Goal: Complete application form: Complete application form

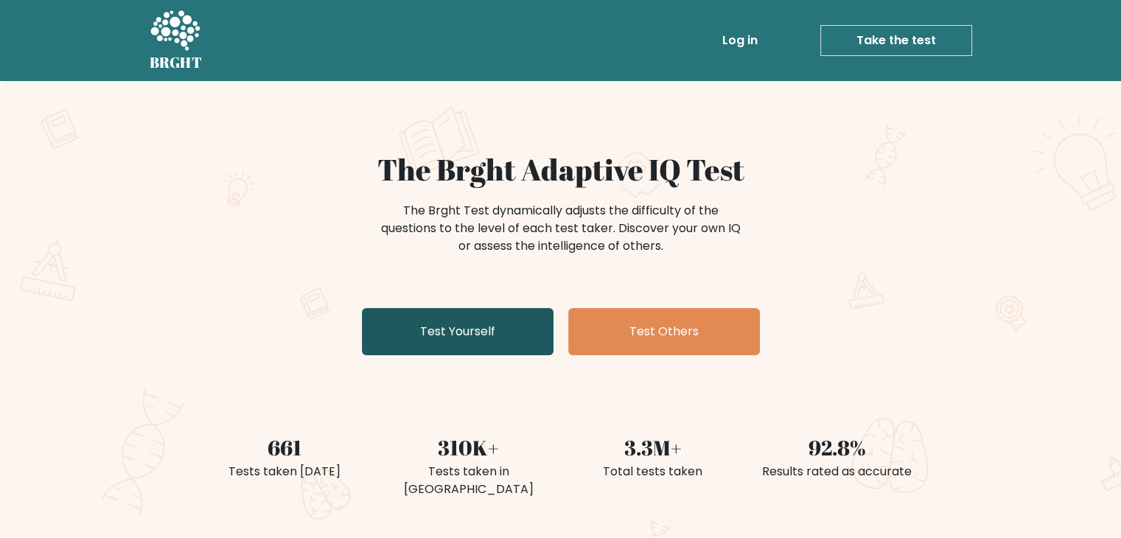
click at [520, 325] on link "Test Yourself" at bounding box center [458, 331] width 192 height 47
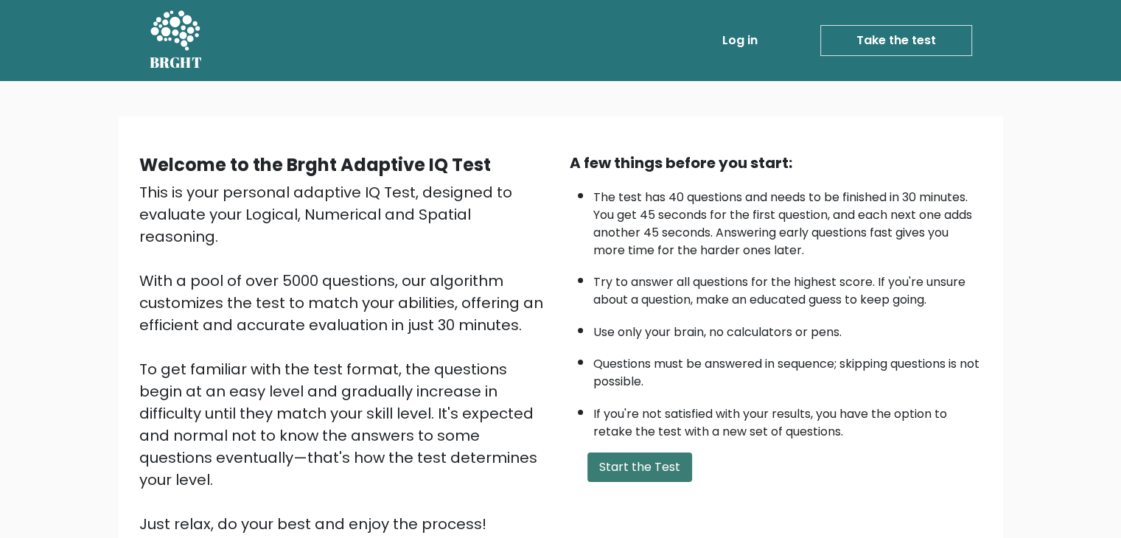
click at [631, 474] on button "Start the Test" at bounding box center [639, 466] width 105 height 29
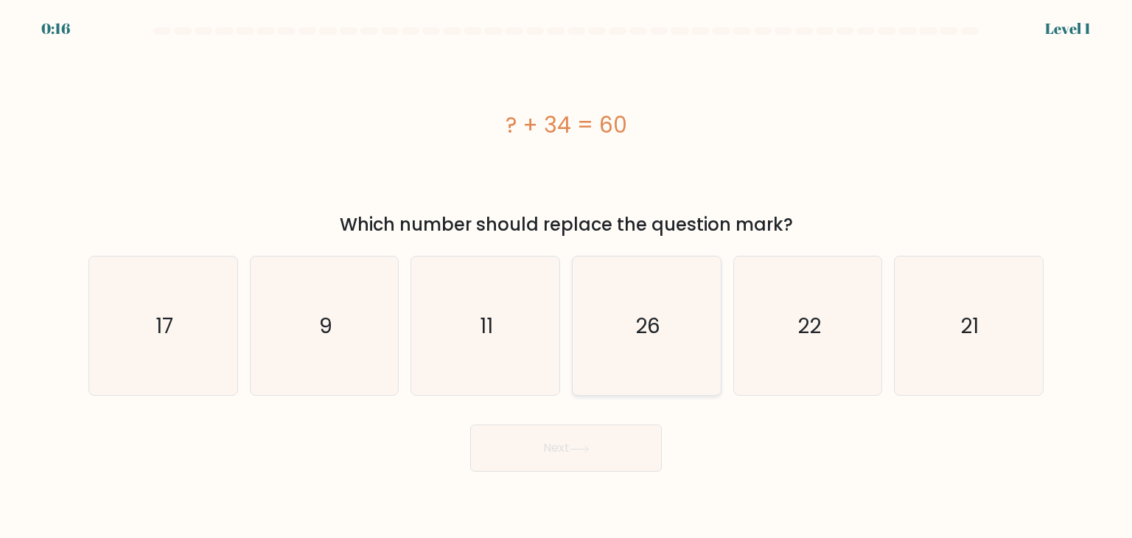
click at [639, 314] on text "26" at bounding box center [647, 325] width 25 height 29
click at [567, 276] on input "d. 26" at bounding box center [566, 272] width 1 height 7
radio input "true"
click at [611, 446] on button "Next" at bounding box center [566, 447] width 192 height 47
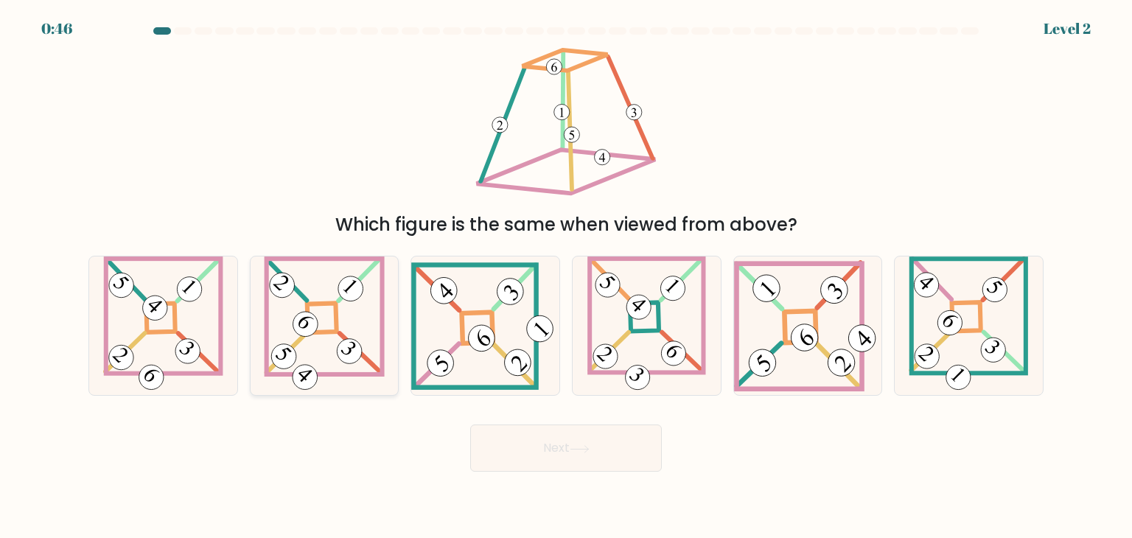
click at [365, 307] on icon at bounding box center [324, 325] width 121 height 139
click at [566, 276] on input "b." at bounding box center [566, 272] width 1 height 7
radio input "true"
click at [572, 440] on button "Next" at bounding box center [566, 447] width 192 height 47
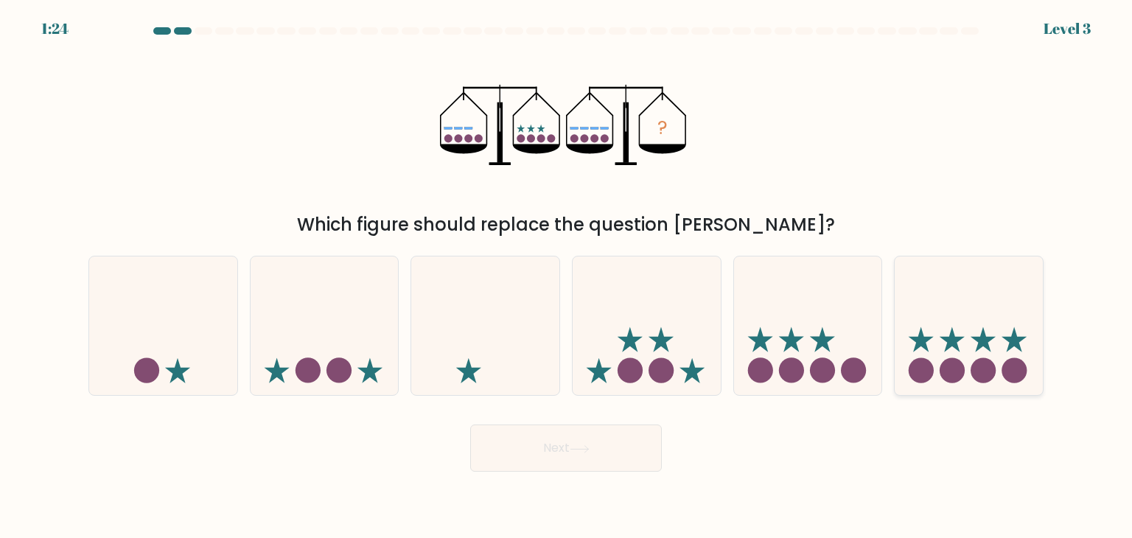
click at [973, 345] on icon at bounding box center [968, 325] width 148 height 122
click at [567, 276] on input "f." at bounding box center [566, 272] width 1 height 7
radio input "true"
click at [551, 463] on button "Next" at bounding box center [566, 447] width 192 height 47
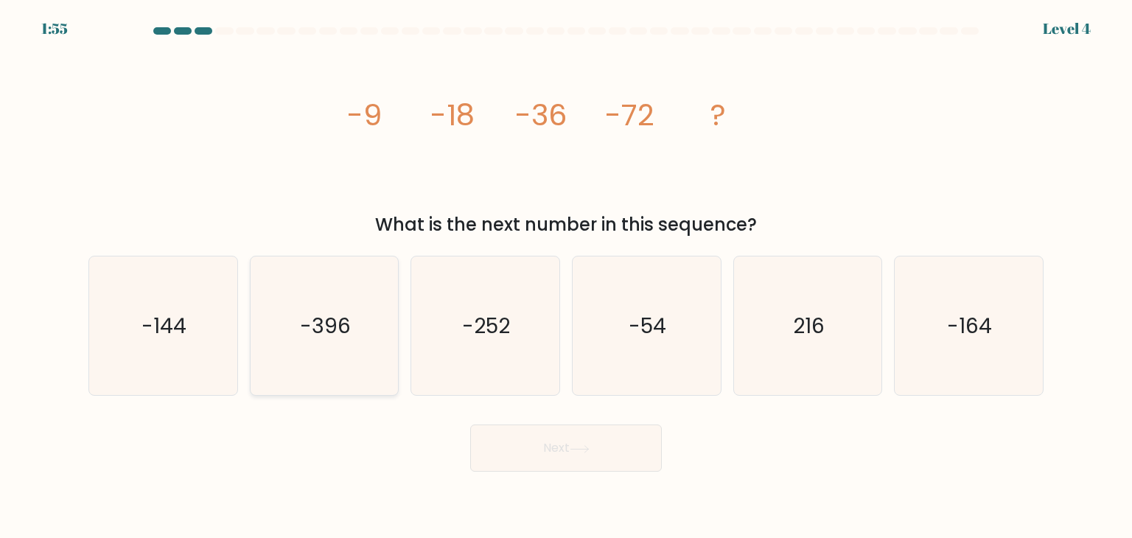
click at [268, 290] on icon "-396" at bounding box center [324, 325] width 139 height 139
click at [566, 276] on input "b. -396" at bounding box center [566, 272] width 1 height 7
radio input "true"
click at [172, 333] on text "-144" at bounding box center [164, 325] width 45 height 29
click at [566, 276] on input "a. -144" at bounding box center [566, 272] width 1 height 7
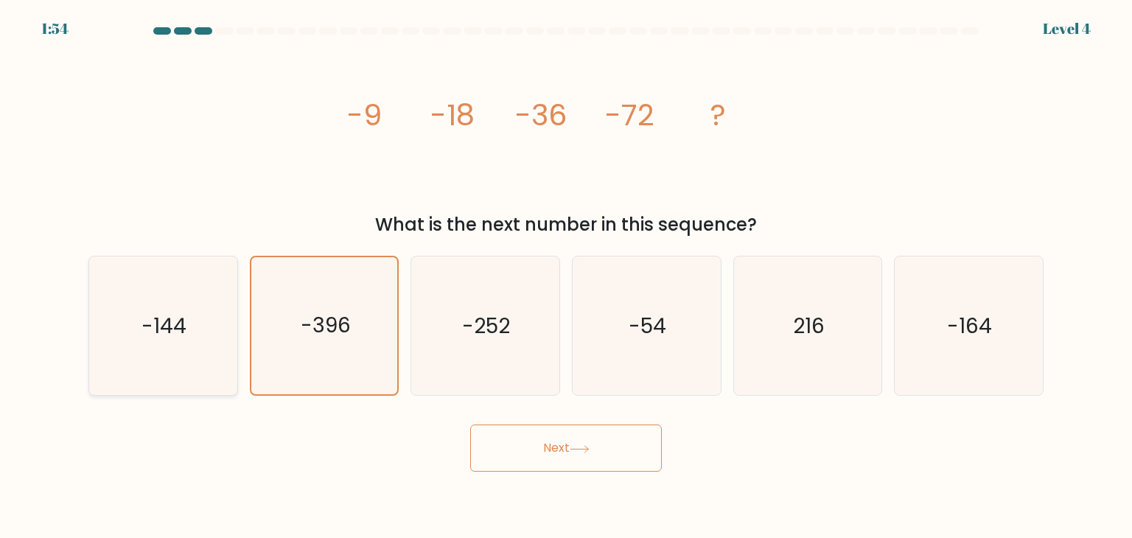
radio input "true"
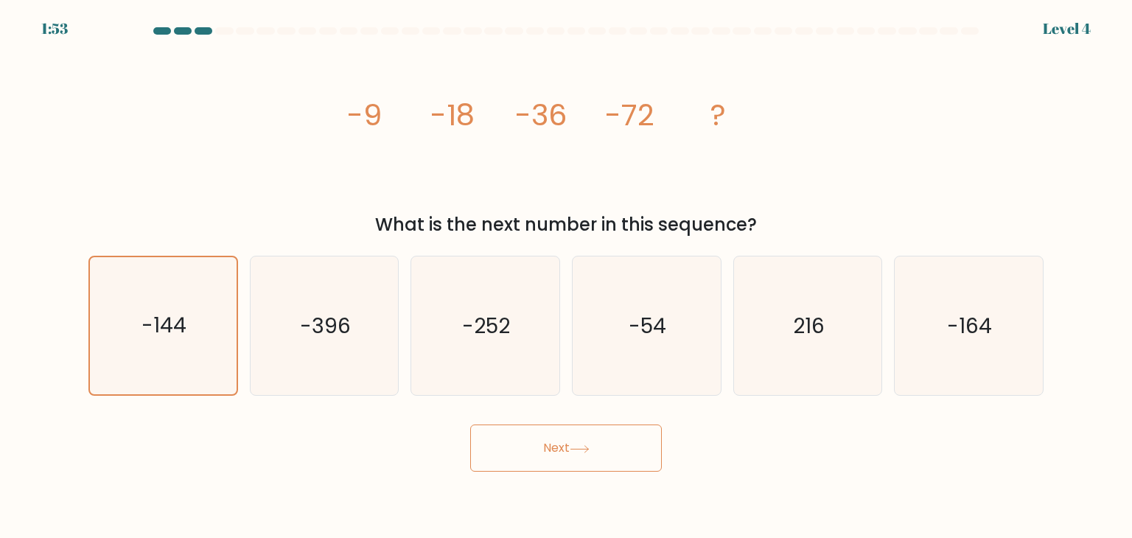
click at [641, 458] on button "Next" at bounding box center [566, 447] width 192 height 47
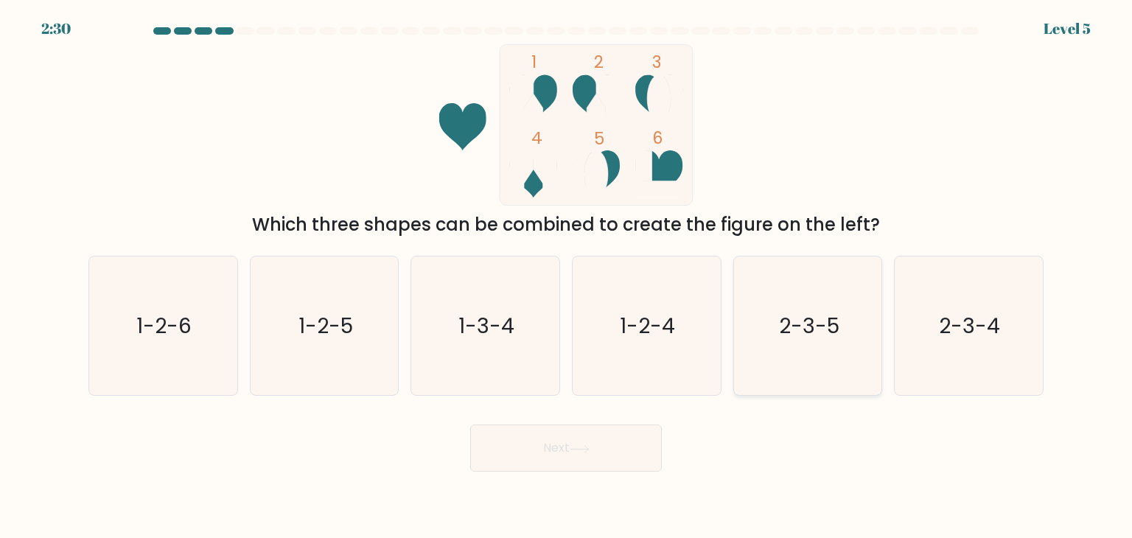
click at [864, 356] on icon "2-3-5" at bounding box center [807, 325] width 139 height 139
click at [567, 276] on input "e. 2-3-5" at bounding box center [566, 272] width 1 height 7
radio input "true"
click at [606, 463] on button "Next" at bounding box center [566, 447] width 192 height 47
click at [604, 457] on button "Next" at bounding box center [566, 447] width 192 height 47
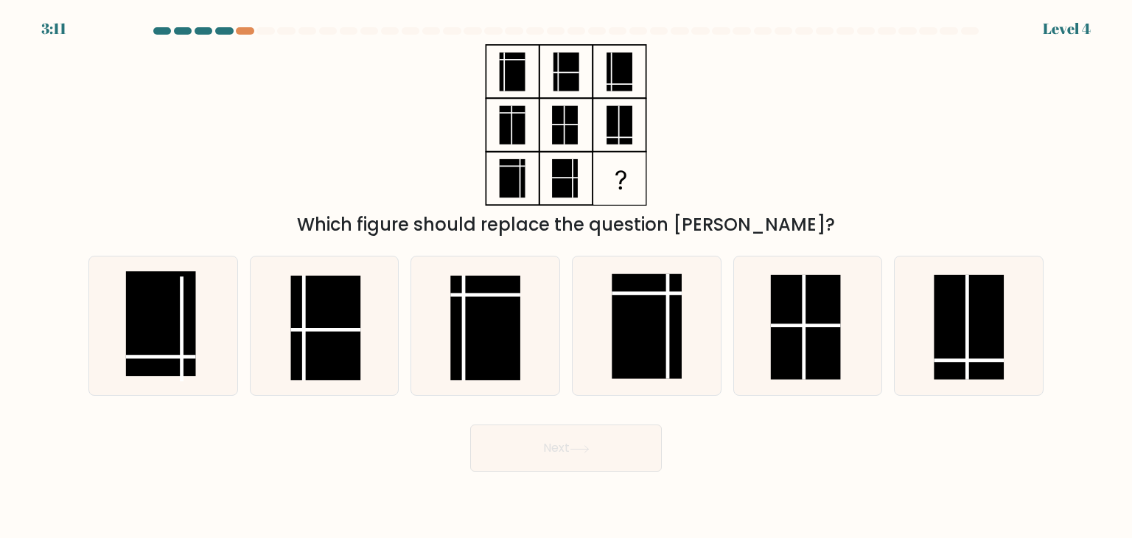
click at [823, 30] on div at bounding box center [825, 30] width 18 height 7
click at [345, 319] on rect at bounding box center [325, 328] width 70 height 105
click at [566, 276] on input "b." at bounding box center [566, 272] width 1 height 7
radio input "true"
click at [653, 458] on button "Next" at bounding box center [566, 447] width 192 height 47
